Goal: Information Seeking & Learning: Learn about a topic

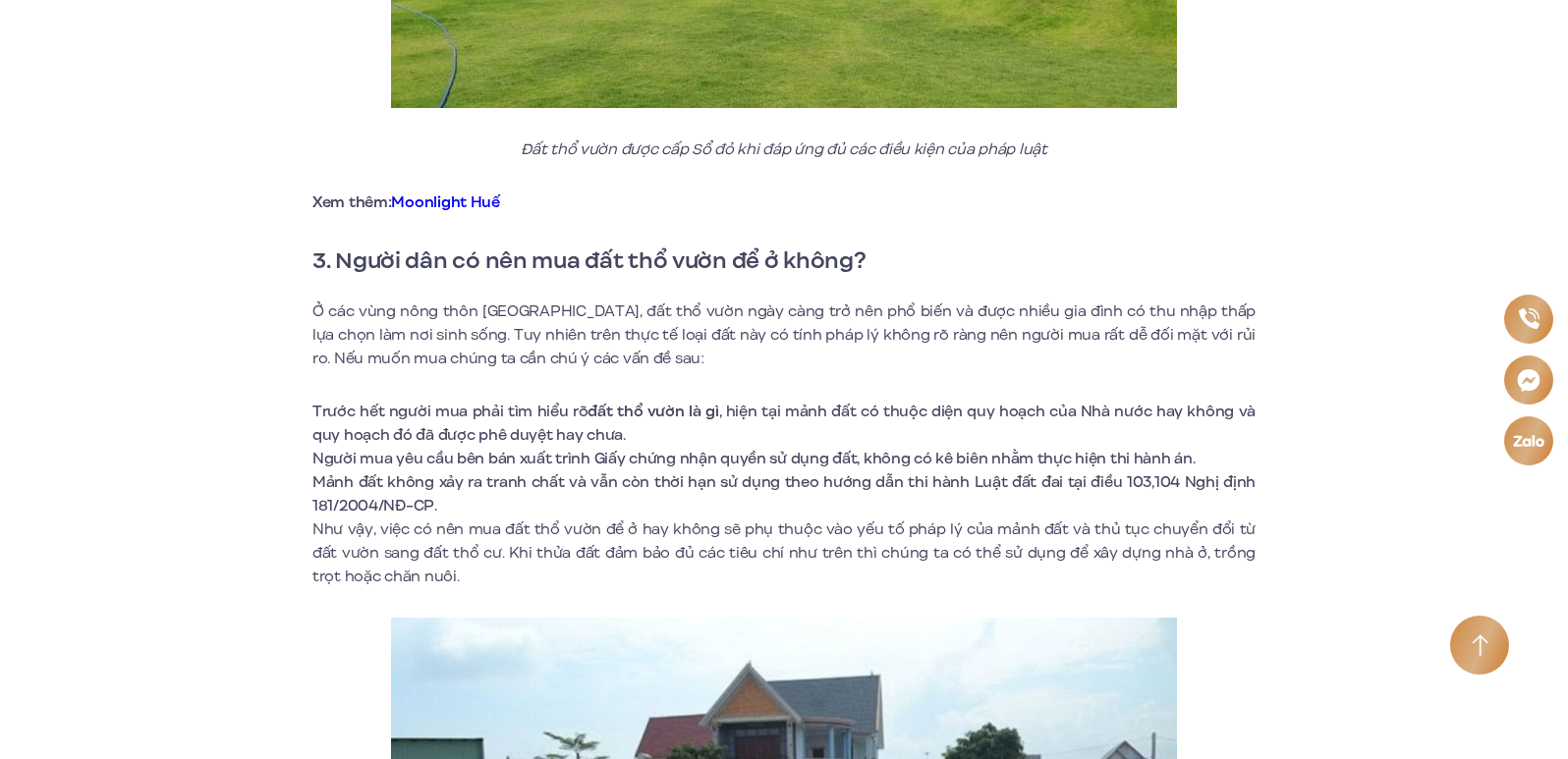
scroll to position [2354, 0]
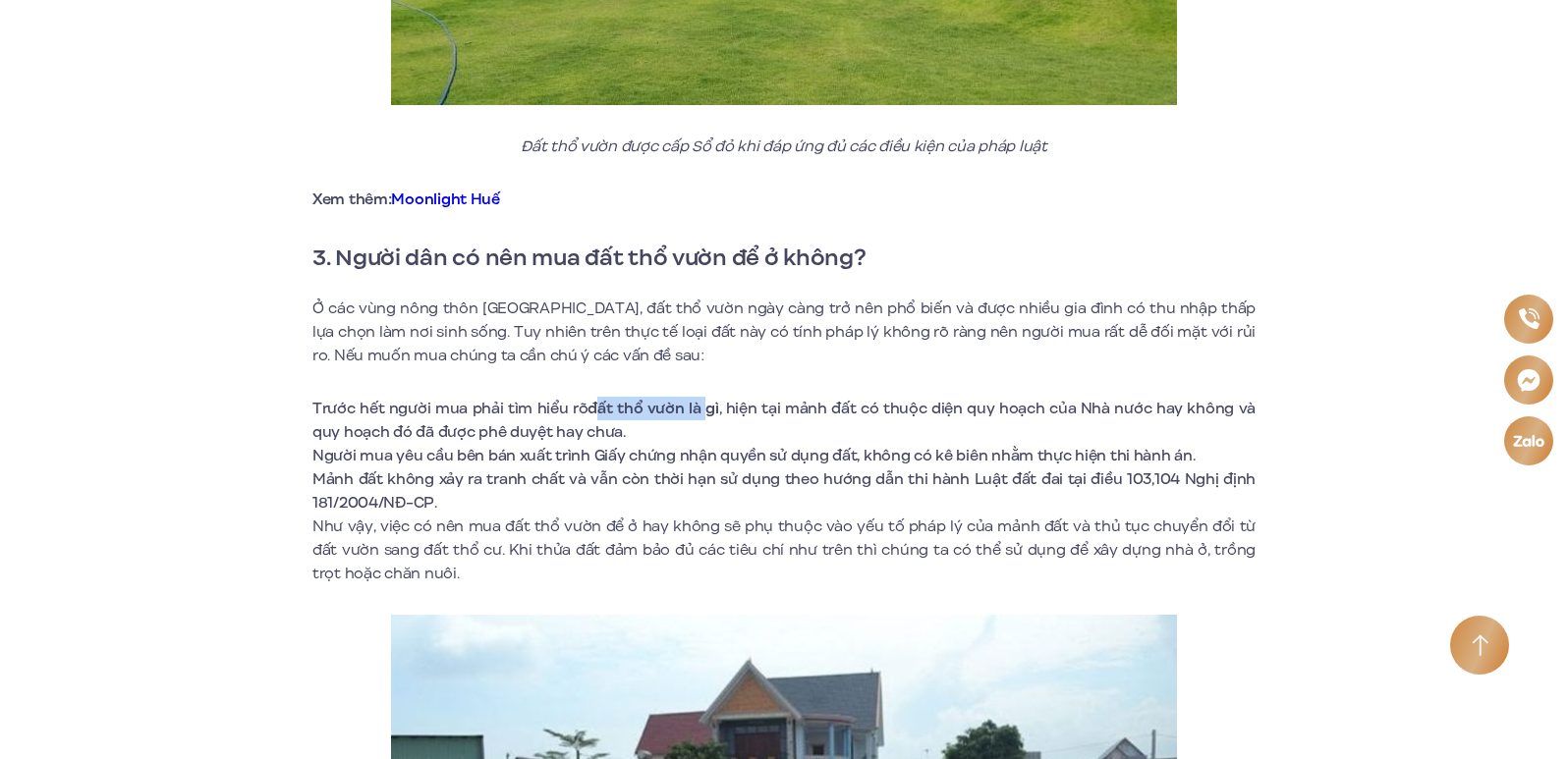
drag, startPoint x: 599, startPoint y: 404, endPoint x: 706, endPoint y: 415, distance: 107.6
click at [706, 415] on strong "đất thổ vườn là gì" at bounding box center [653, 409] width 131 height 22
drag, startPoint x: 662, startPoint y: 456, endPoint x: 904, endPoint y: 456, distance: 242.0
click at [904, 456] on li "Người mua yêu cầu bên bán xuất trình Giấy chứng nhận quyền sử dụng đất, không c…" at bounding box center [784, 456] width 943 height 24
drag, startPoint x: 646, startPoint y: 479, endPoint x: 877, endPoint y: 478, distance: 231.0
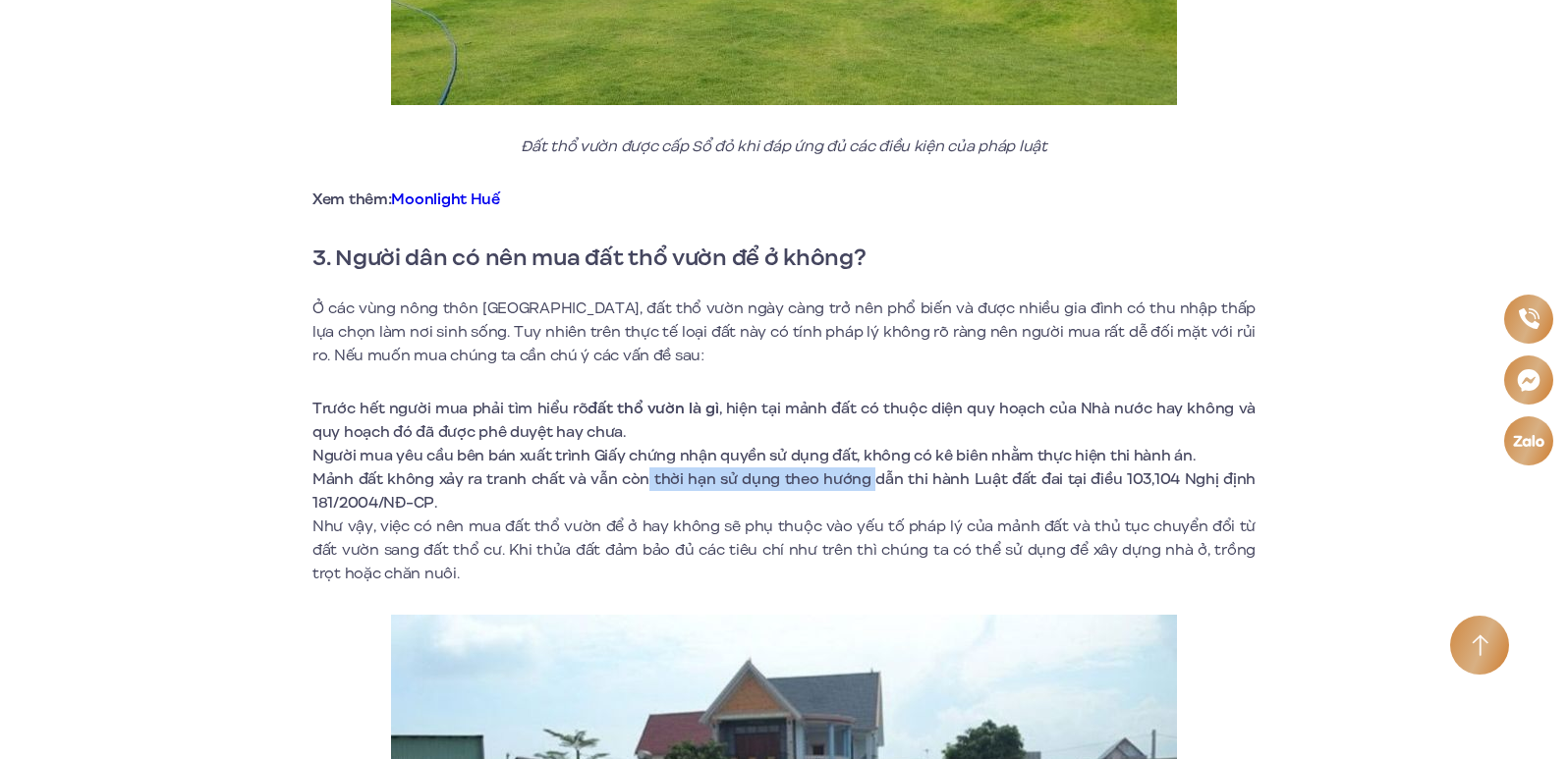
click at [877, 478] on li "Mảnh đất không xảy ra tranh chất và vẫn còn thời hạn sử dụng theo hướng dẫn thi…" at bounding box center [784, 491] width 943 height 48
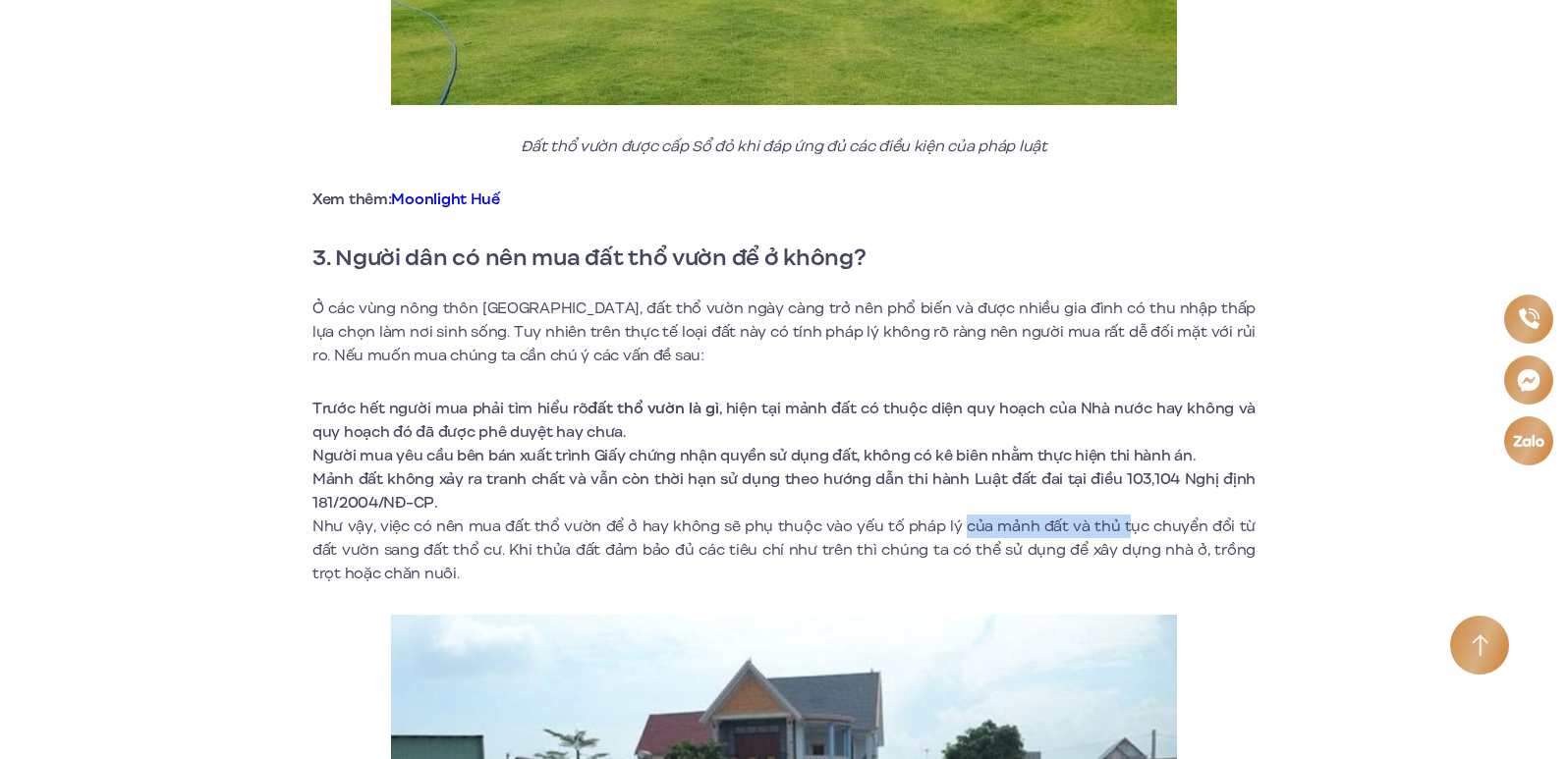
drag, startPoint x: 946, startPoint y: 526, endPoint x: 1107, endPoint y: 526, distance: 161.0
click at [1107, 526] on p "Như vậy, việc có nên mua đất thổ vườn để ở hay không sẽ phụ thuộc vào yếu tố ph…" at bounding box center [784, 550] width 943 height 70
drag, startPoint x: 661, startPoint y: 548, endPoint x: 858, endPoint y: 548, distance: 197.0
click at [858, 548] on p "Như vậy, việc có nên mua đất thổ vườn để ở hay không sẽ phụ thuộc vào yếu tố ph…" at bounding box center [784, 550] width 943 height 70
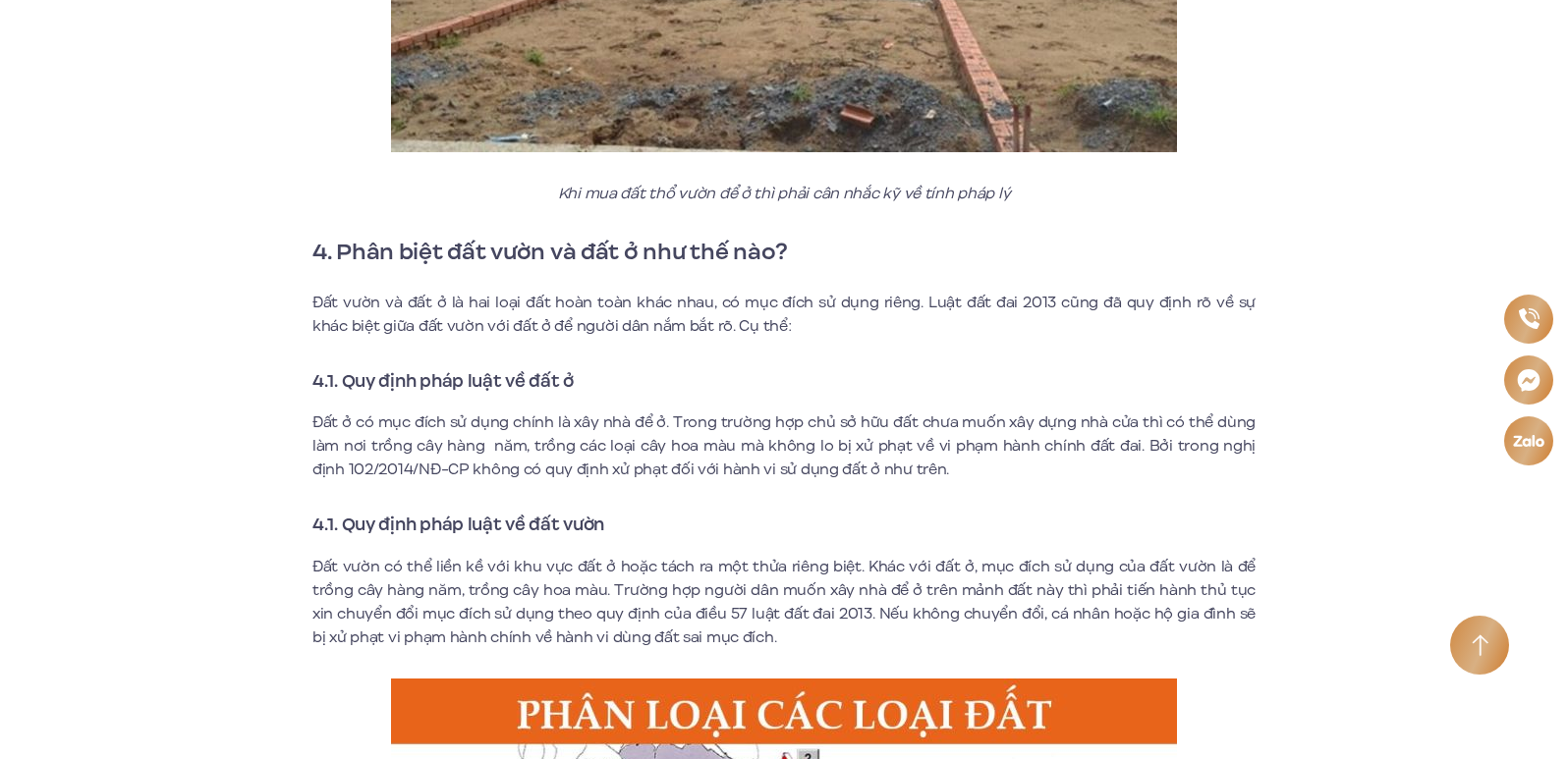
scroll to position [3337, 0]
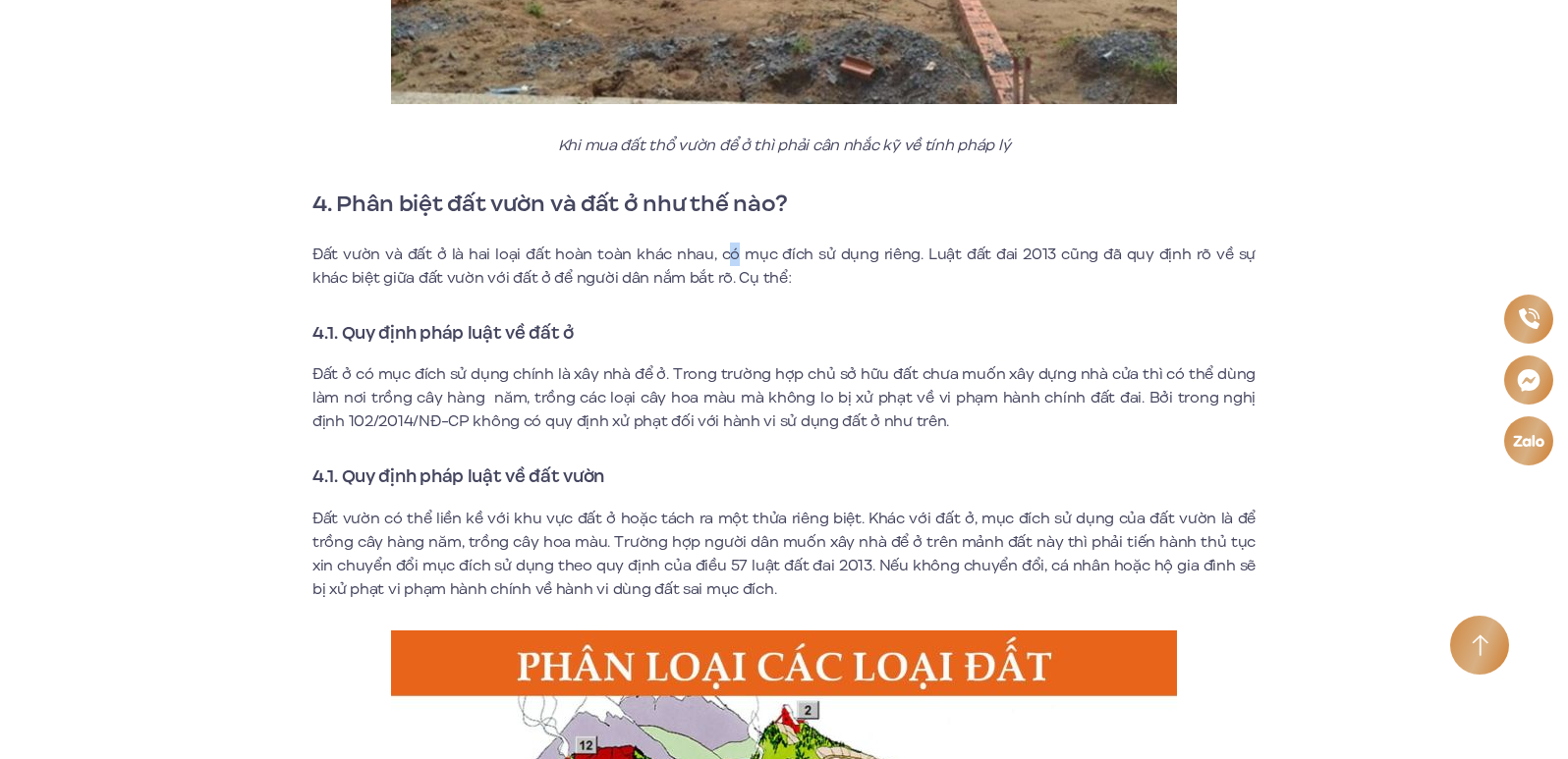
drag, startPoint x: 709, startPoint y: 248, endPoint x: 719, endPoint y: 264, distance: 18.9
click at [719, 264] on p "Đất vườn và đất ở là hai loại đất hoàn toàn khác nhau, có mục đích sử dụng riên…" at bounding box center [784, 267] width 943 height 48
drag, startPoint x: 765, startPoint y: 516, endPoint x: 861, endPoint y: 516, distance: 96.0
click at [861, 516] on p "Đất vườn có thể liền kề với khu vực đất ở hoặc tách ra một thửa riêng biệt. Khá…" at bounding box center [784, 554] width 943 height 94
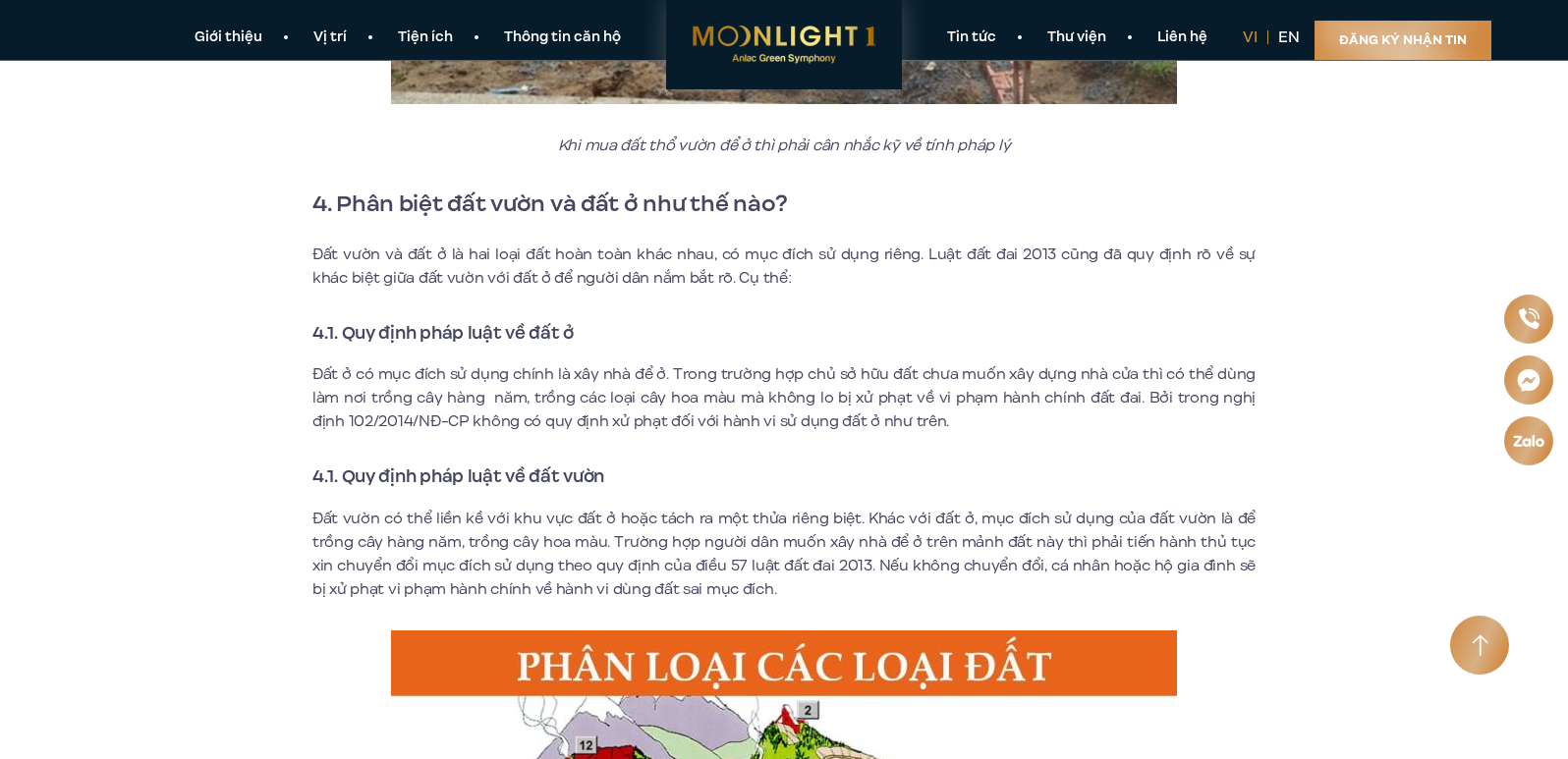
click at [691, 522] on p "Đất vườn có thể liền kề với khu vực đất ở hoặc tách ra một thửa riêng biệt. Khá…" at bounding box center [784, 554] width 943 height 94
drag, startPoint x: 772, startPoint y: 543, endPoint x: 935, endPoint y: 543, distance: 163.0
click at [935, 543] on p "Đất vườn có thể liền kề với khu vực đất ở hoặc tách ra một thửa riêng biệt. Khá…" at bounding box center [784, 554] width 943 height 94
drag, startPoint x: 713, startPoint y: 569, endPoint x: 989, endPoint y: 569, distance: 276.0
click at [989, 569] on p "Đất vườn có thể liền kề với khu vực đất ở hoặc tách ra một thửa riêng biệt. Khá…" at bounding box center [784, 554] width 943 height 94
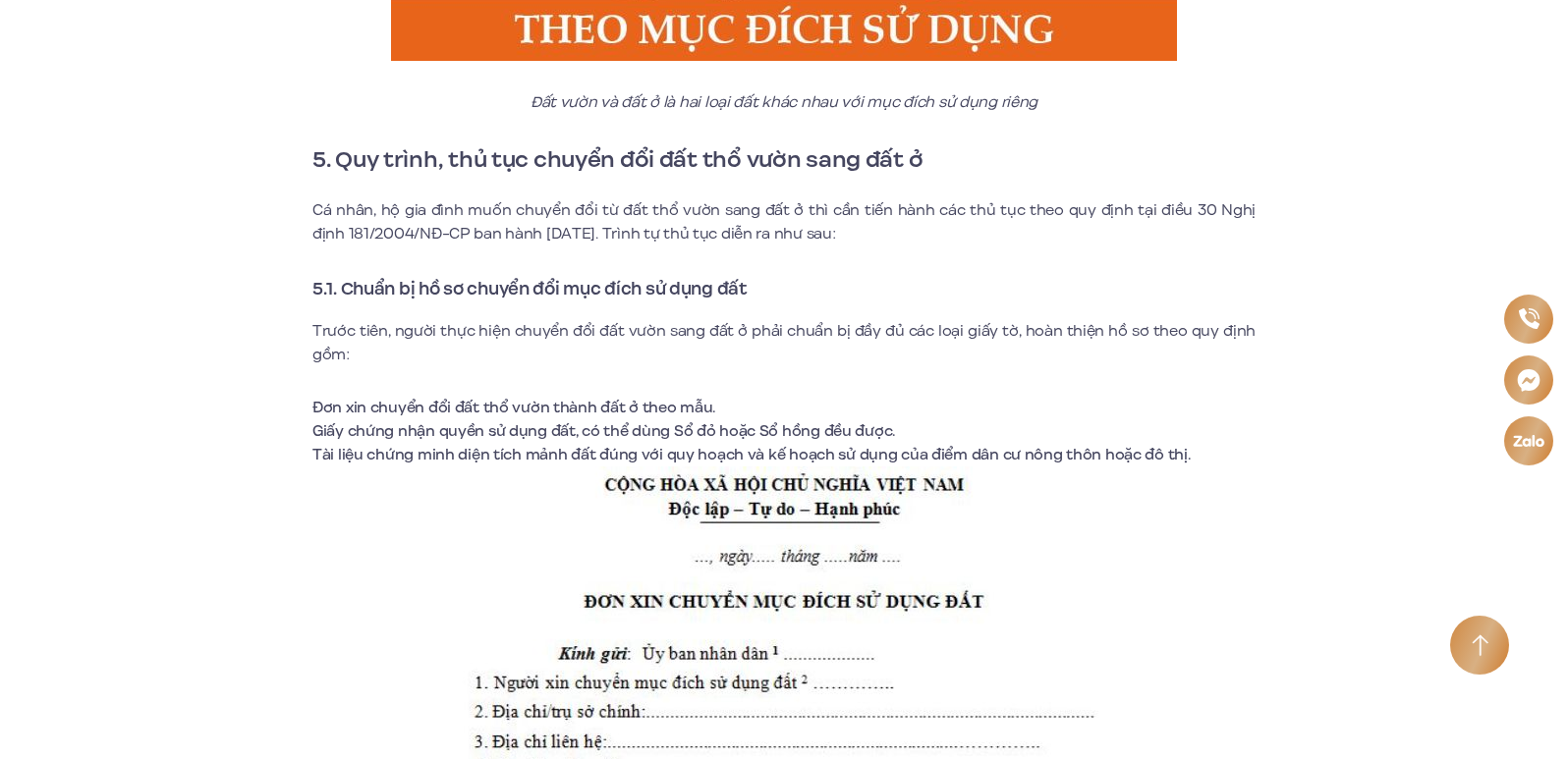
scroll to position [4417, 0]
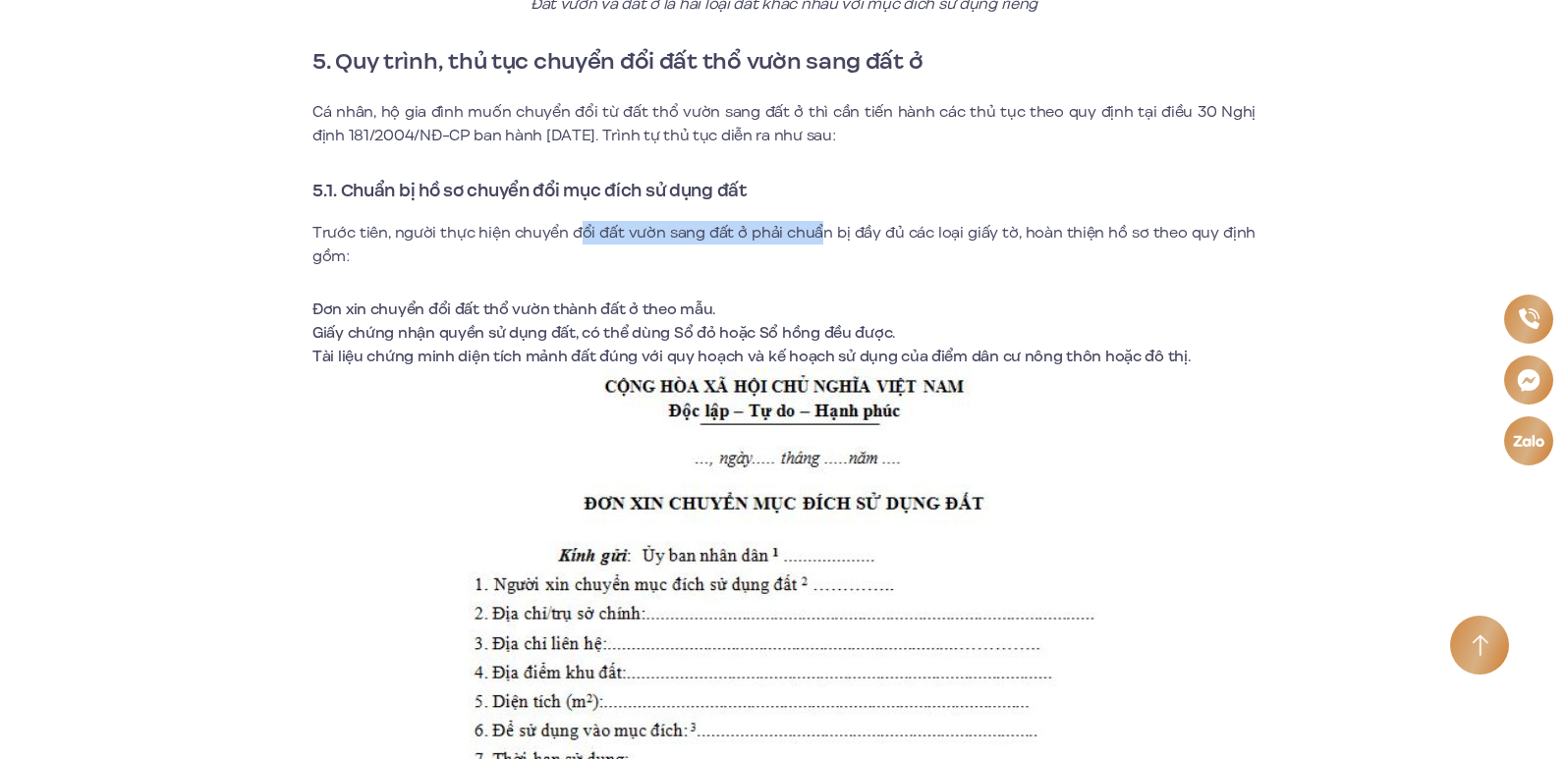
drag, startPoint x: 578, startPoint y: 231, endPoint x: 821, endPoint y: 228, distance: 243.0
click at [821, 228] on p "Trước tiên, người thực hiện chuyển đổi đất vườn sang đất ở phải chuẩn bị đầy đủ…" at bounding box center [784, 245] width 943 height 48
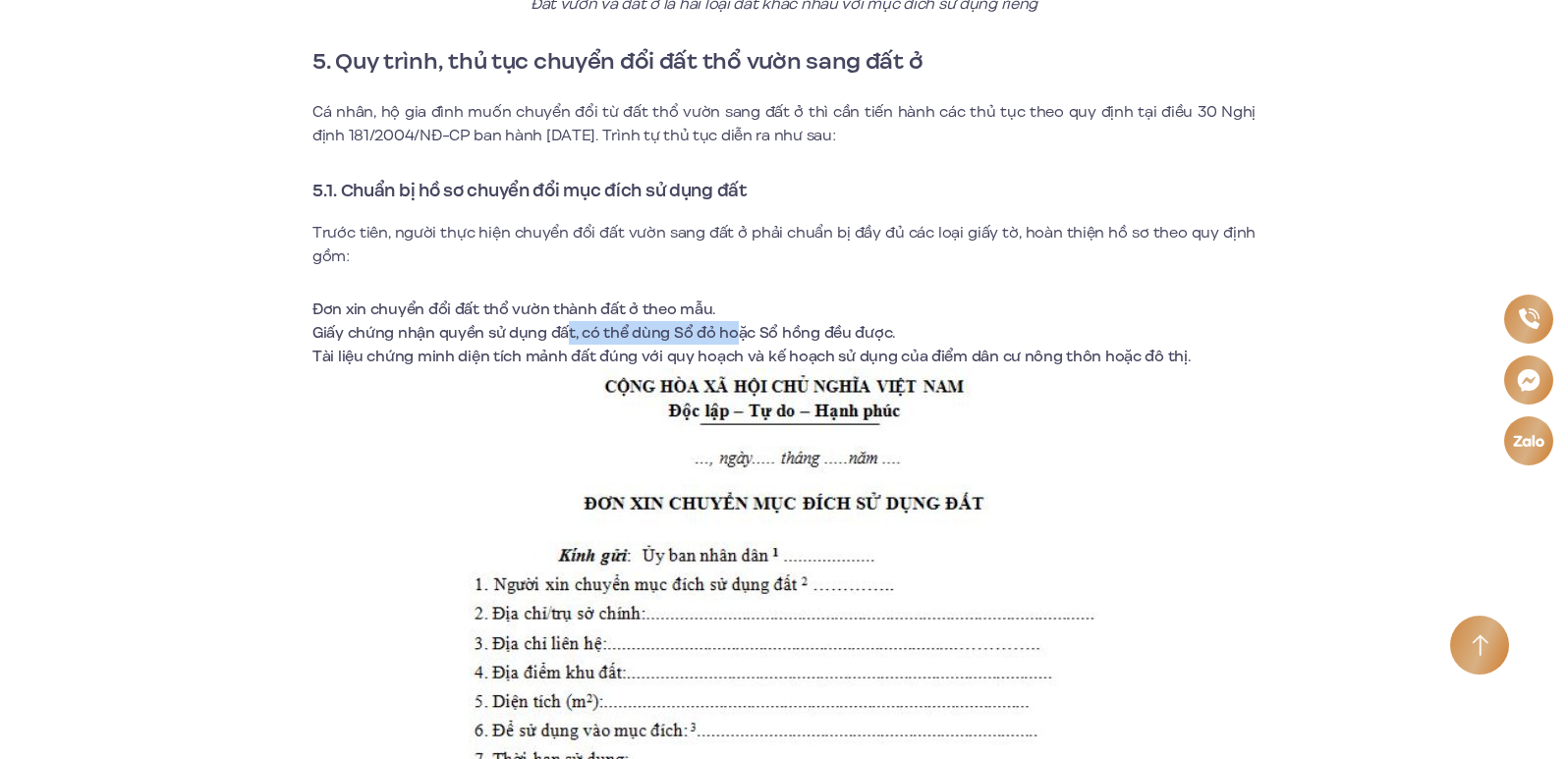
drag, startPoint x: 567, startPoint y: 328, endPoint x: 751, endPoint y: 333, distance: 184.1
click at [751, 333] on li "Giấy chứng nhận quyền sử dụng đất, có thể dùng Sổ đỏ hoặc Sổ hồng đều được." at bounding box center [784, 333] width 943 height 24
drag, startPoint x: 510, startPoint y: 357, endPoint x: 844, endPoint y: 357, distance: 334.0
click at [844, 357] on li "Tài liệu chứng minh diện tích mảnh đất đúng với quy hoạch và kế hoạch sử dụng c…" at bounding box center [784, 357] width 943 height 24
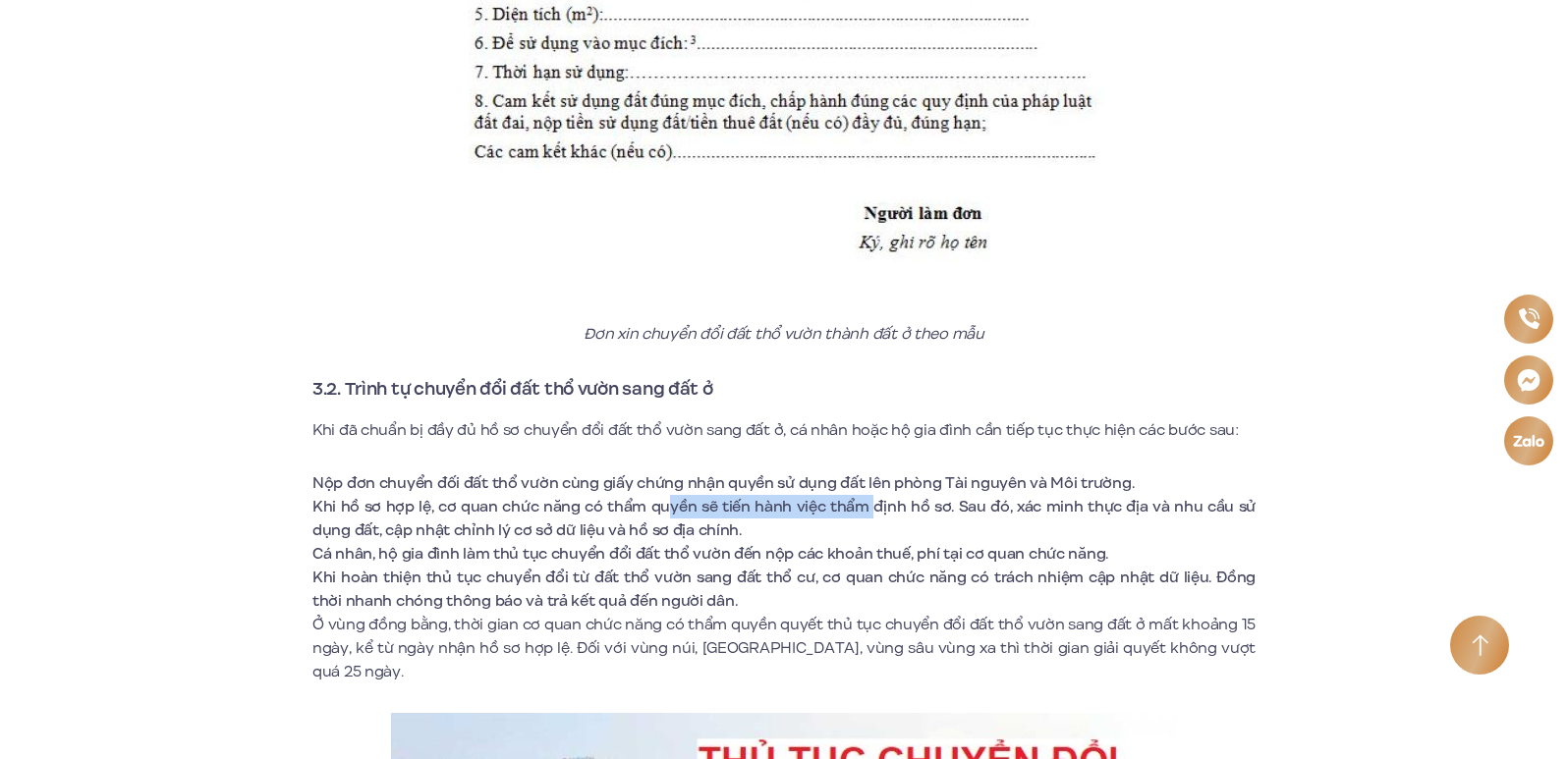
drag, startPoint x: 672, startPoint y: 494, endPoint x: 872, endPoint y: 502, distance: 200.2
click at [872, 502] on li "Khi hồ sơ hợp lệ, cơ quan chức năng có thẩm quyền sẽ tiến hành việc thẩm định h…" at bounding box center [784, 519] width 943 height 48
drag, startPoint x: 673, startPoint y: 556, endPoint x: 790, endPoint y: 556, distance: 117.0
click at [790, 556] on li "Cá nhân, hộ gia đình làm thủ tục chuyển đổi đất thổ vườn đến nộp các khoản thuế…" at bounding box center [784, 555] width 943 height 24
drag, startPoint x: 724, startPoint y: 579, endPoint x: 840, endPoint y: 579, distance: 116.0
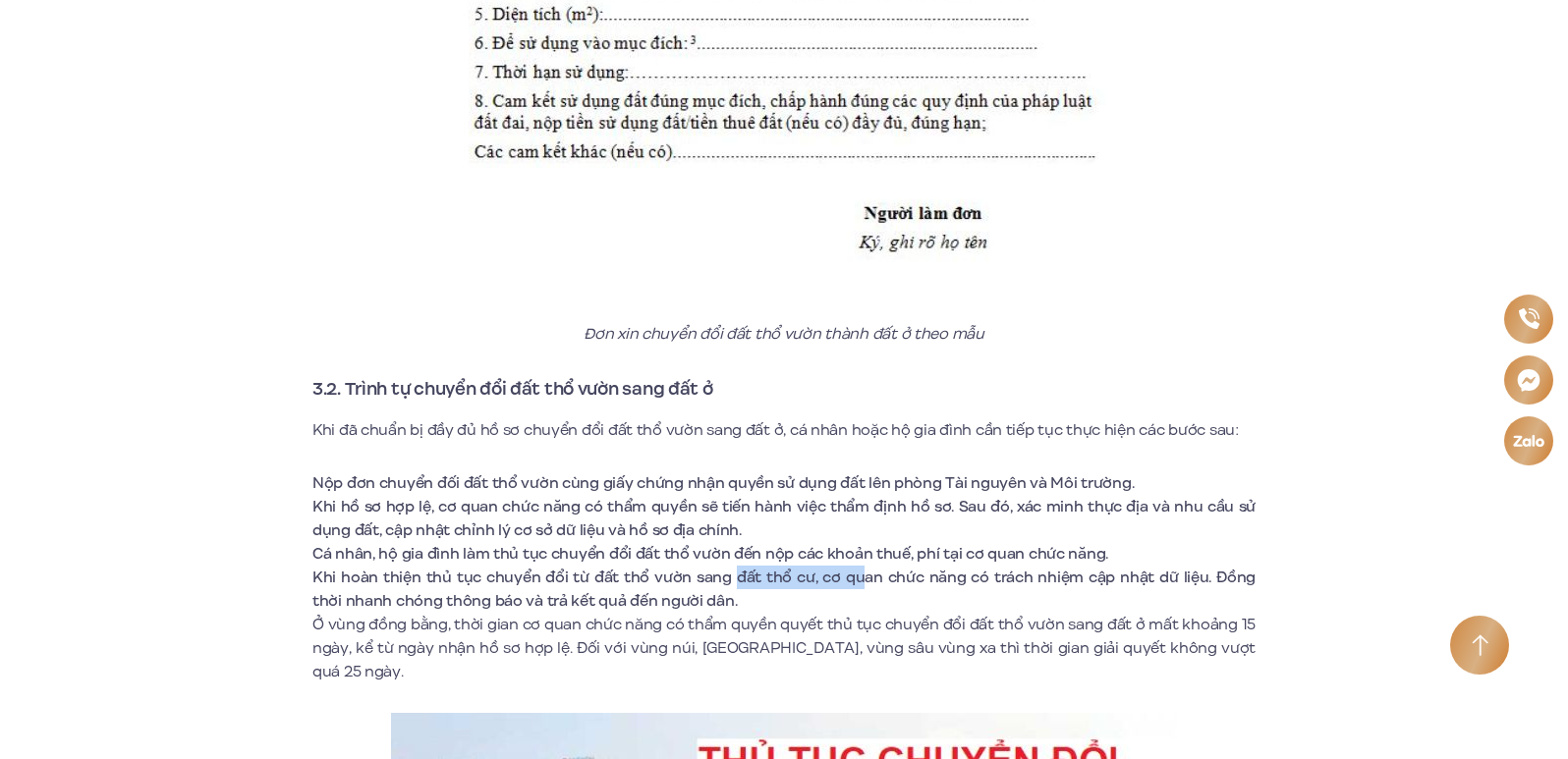
click at [840, 579] on li "Khi hoàn thiện thủ tục chuyển đổi từ đất thổ vườn sang đất thổ cư, cơ quan chức…" at bounding box center [784, 589] width 943 height 48
drag, startPoint x: 727, startPoint y: 628, endPoint x: 814, endPoint y: 626, distance: 87.0
click at [814, 626] on p "Ở vùng đồng bằng, thời gian cơ quan chức năng có thẩm quyền quyết thủ tục chuyể…" at bounding box center [784, 648] width 943 height 70
drag, startPoint x: 763, startPoint y: 645, endPoint x: 879, endPoint y: 644, distance: 116.0
click at [879, 644] on p "Ở vùng đồng bằng, thời gian cơ quan chức năng có thẩm quyền quyết thủ tục chuyể…" at bounding box center [784, 648] width 943 height 70
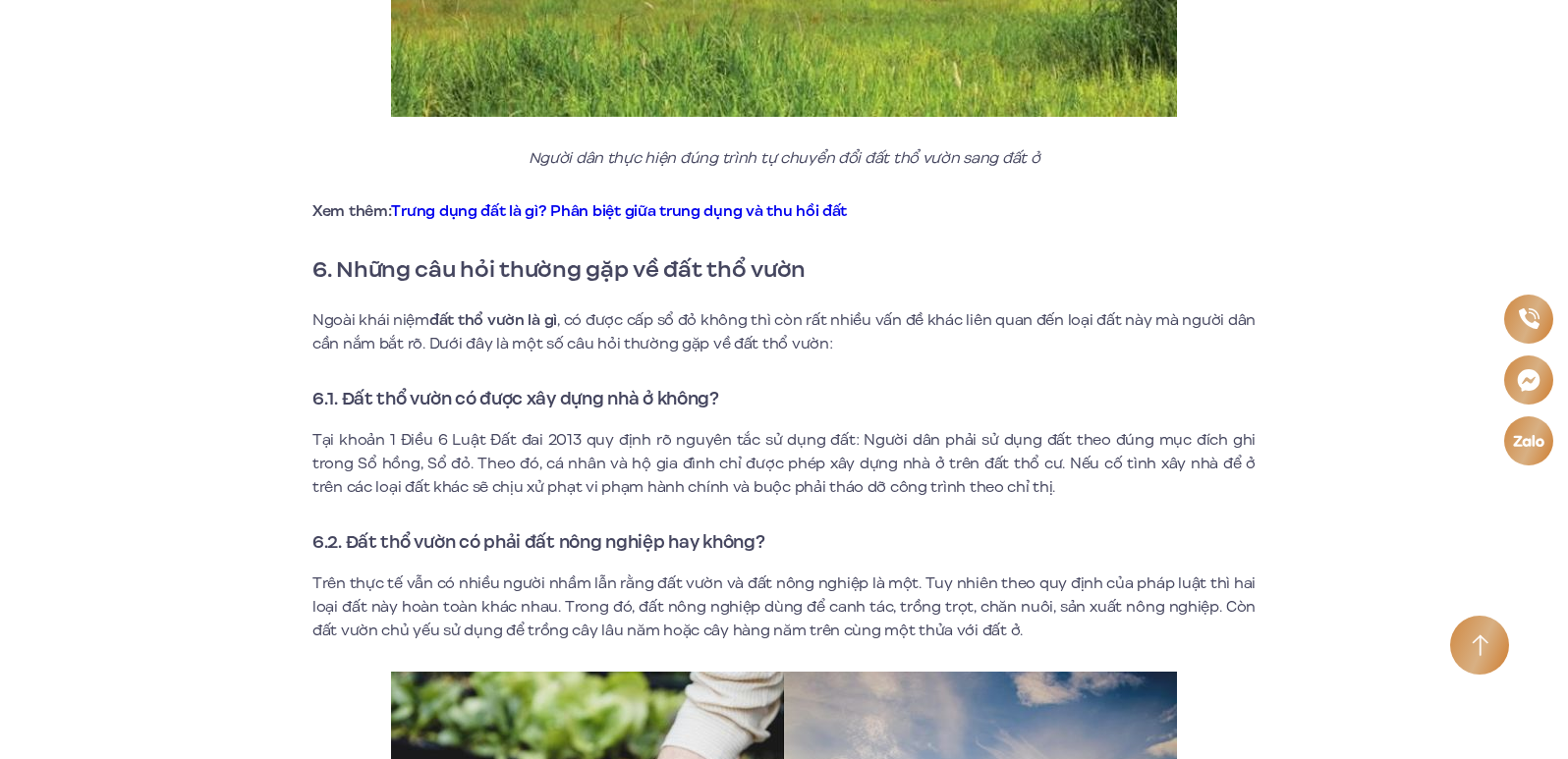
scroll to position [6185, 0]
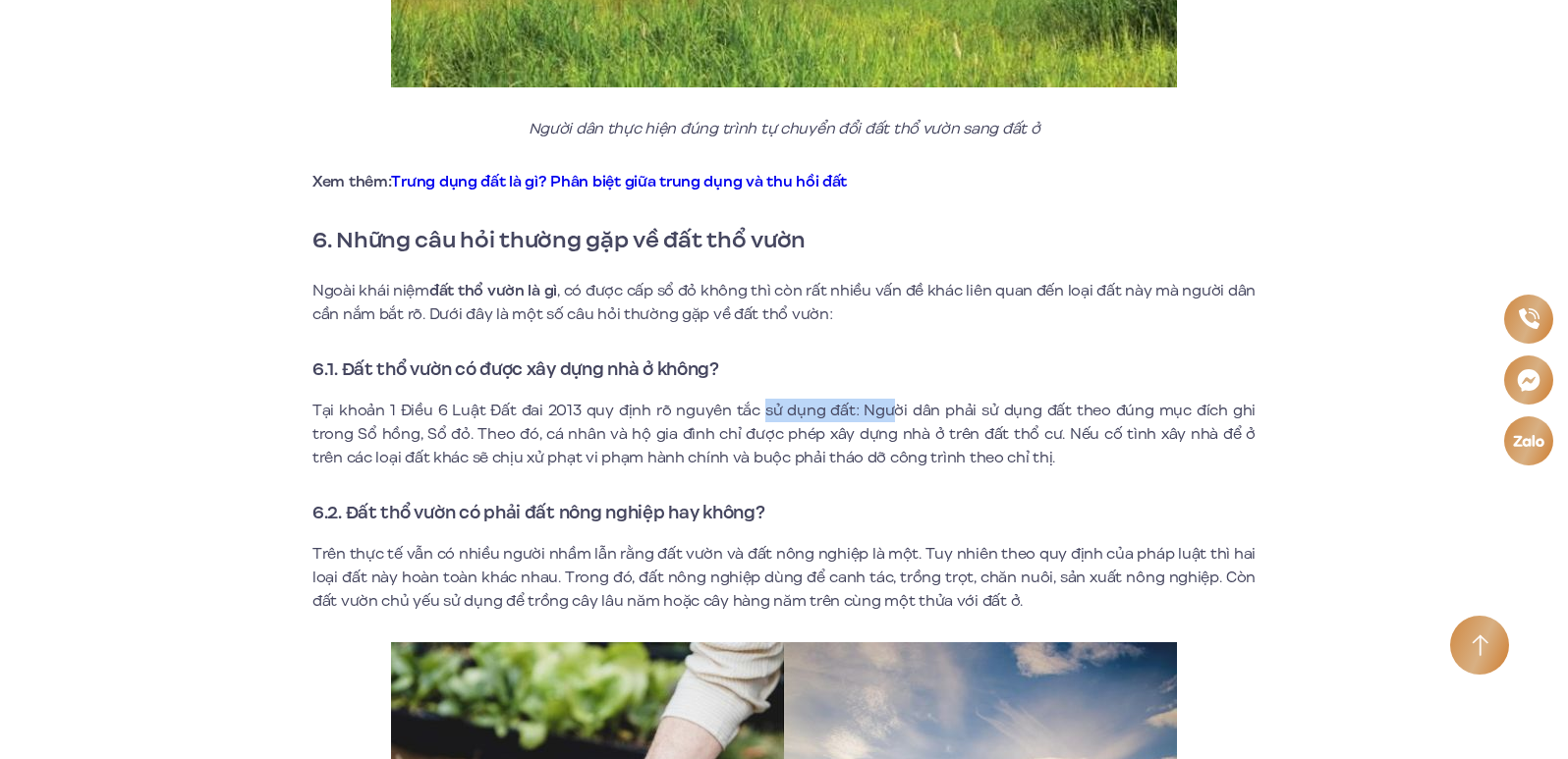
drag, startPoint x: 744, startPoint y: 382, endPoint x: 863, endPoint y: 383, distance: 119.0
click at [863, 399] on p "Tại khoản 1 Điều 6 Luật Đất đai 2013 quy định rõ nguyên tắc sử dụng đất: Người …" at bounding box center [784, 434] width 943 height 70
click at [853, 553] on p "Trên thực tế vẫn có nhiều người nhầm lẫn rằng đất vườn và đất nông nghiệp là mộ…" at bounding box center [784, 577] width 943 height 70
drag, startPoint x: 666, startPoint y: 576, endPoint x: 746, endPoint y: 574, distance: 80.0
click at [746, 574] on p "Trên thực tế vẫn có nhiều người nhầm lẫn rằng đất vườn và đất nông nghiệp là mộ…" at bounding box center [784, 577] width 943 height 70
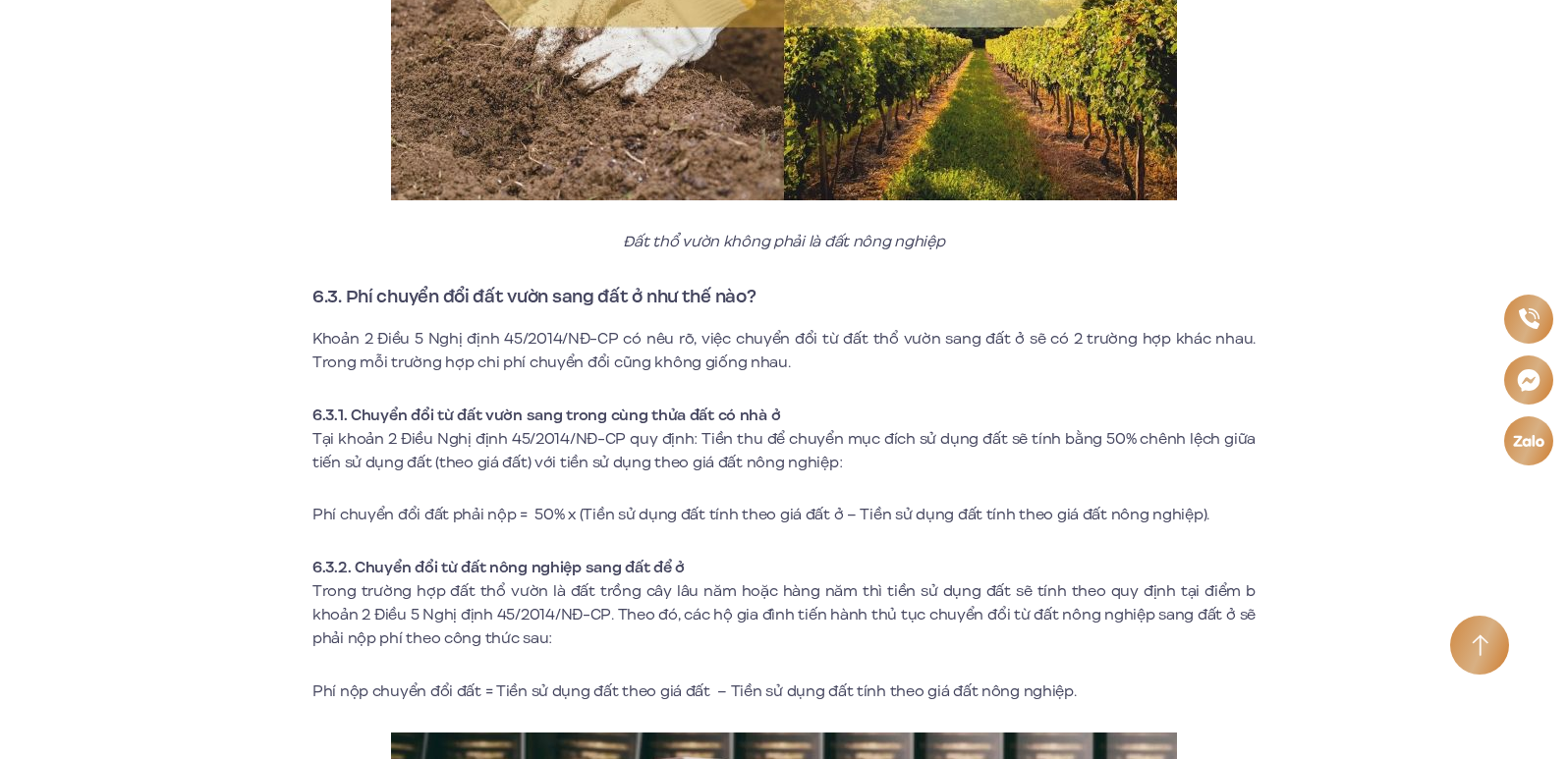
scroll to position [7167, 0]
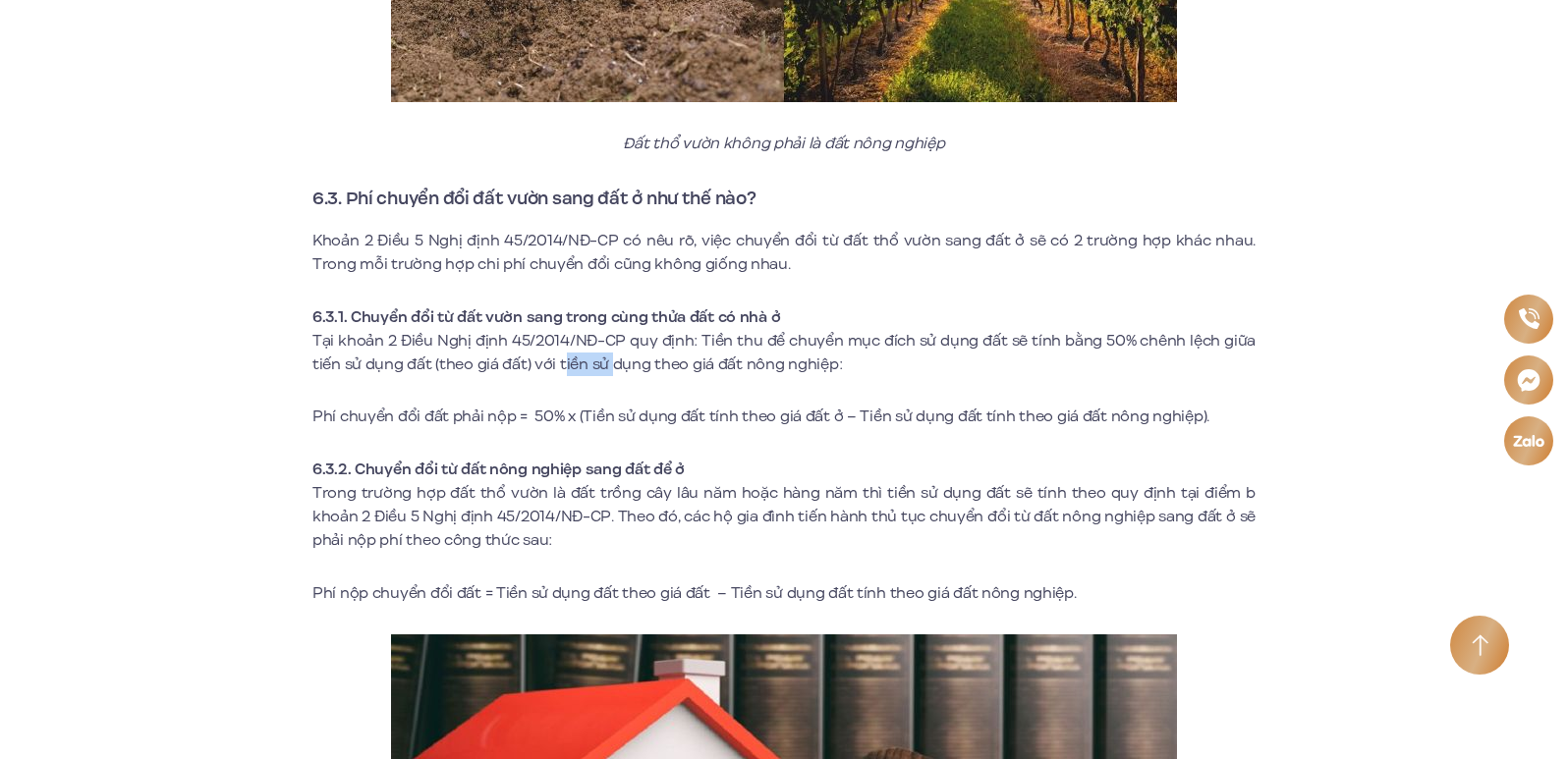
drag, startPoint x: 565, startPoint y: 330, endPoint x: 613, endPoint y: 336, distance: 48.4
click at [613, 336] on p "Tại khoản 2 Điều Nghị định 45/2014/NĐ-CP quy định: Tiền thu để chuyển mục đích …" at bounding box center [784, 353] width 943 height 48
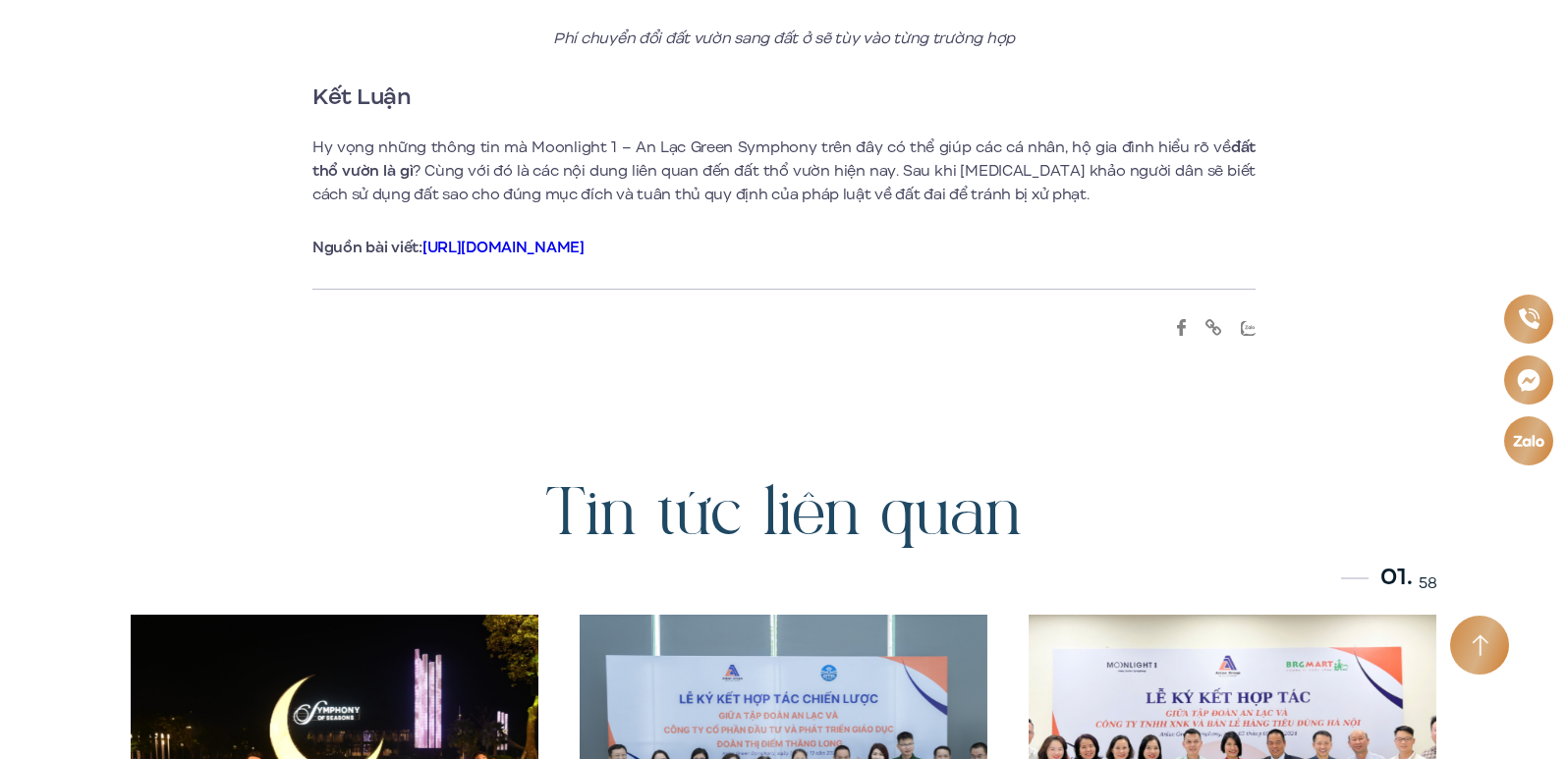
scroll to position [8248, 0]
